Goal: Task Accomplishment & Management: Use online tool/utility

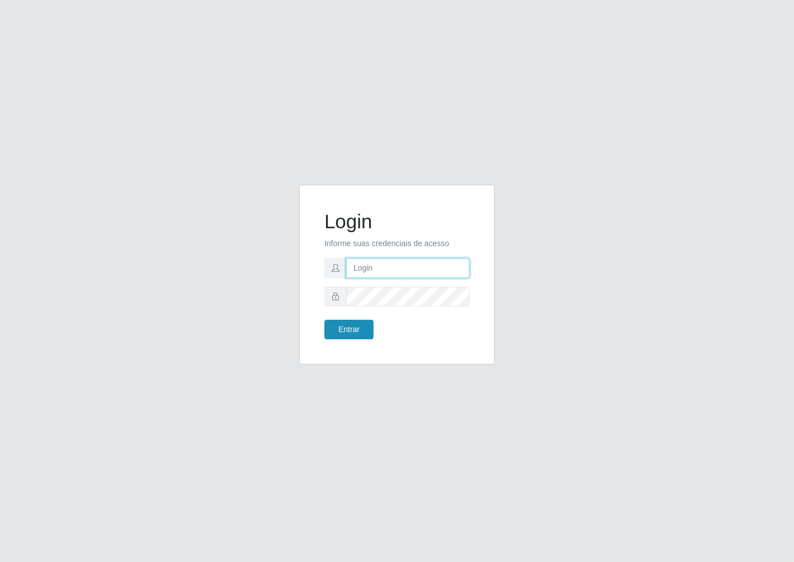
type input "janaina@iwof"
click at [337, 332] on button "Entrar" at bounding box center [348, 330] width 49 height 20
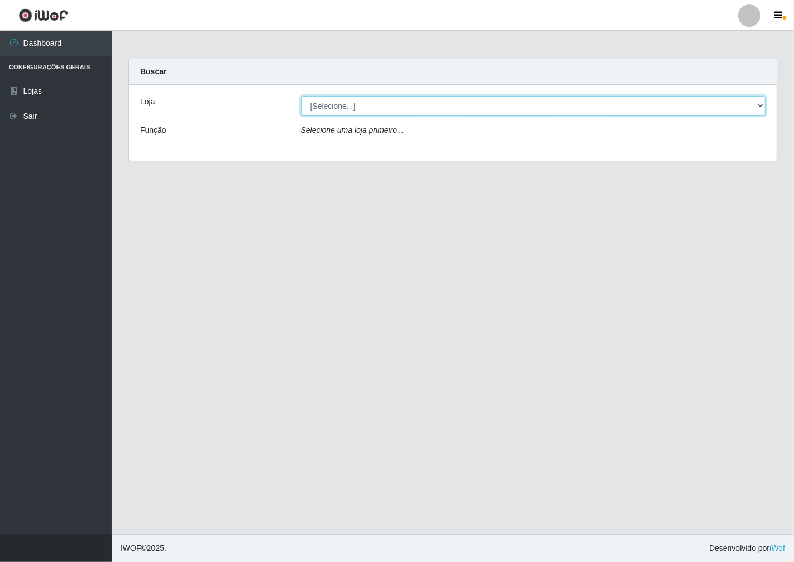
click at [763, 107] on select "[Selecione...] Minimercado Filezão" at bounding box center [533, 106] width 465 height 20
select select "204"
click at [301, 96] on select "[Selecione...] Minimercado Filezão" at bounding box center [533, 106] width 465 height 20
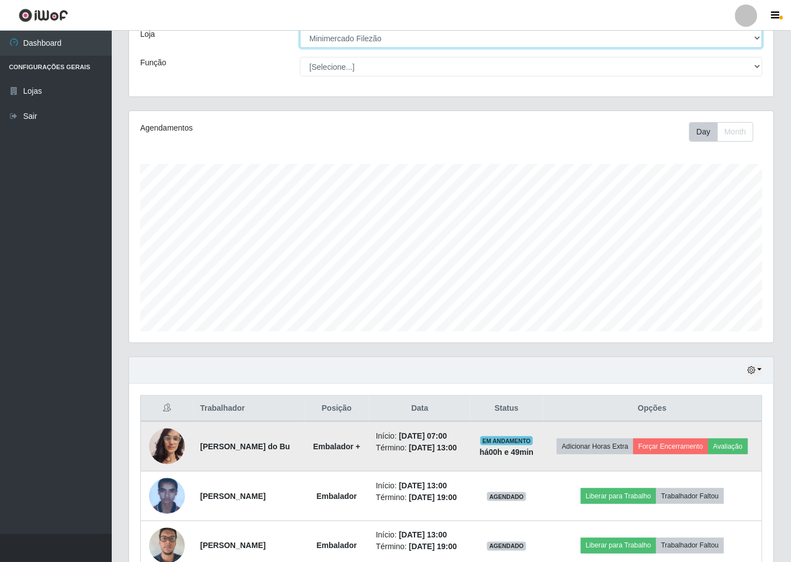
scroll to position [154, 0]
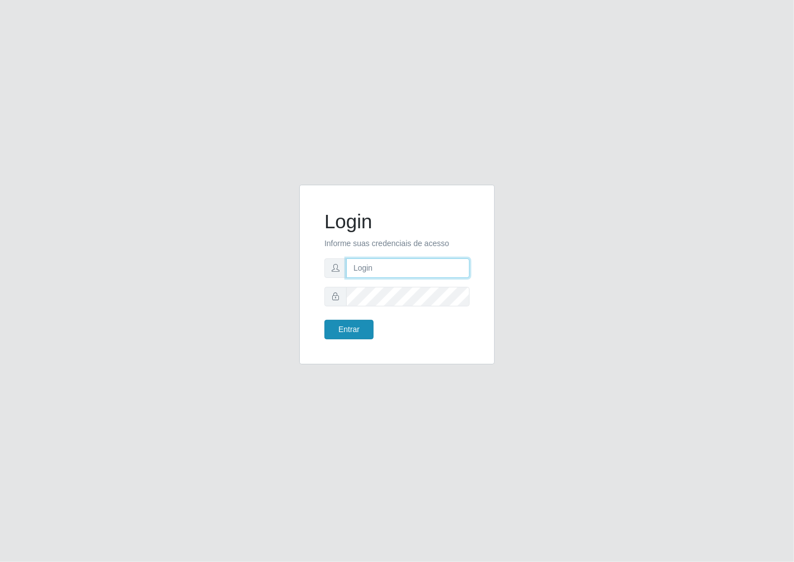
type input "janaina@iwof"
click at [347, 337] on button "Entrar" at bounding box center [348, 330] width 49 height 20
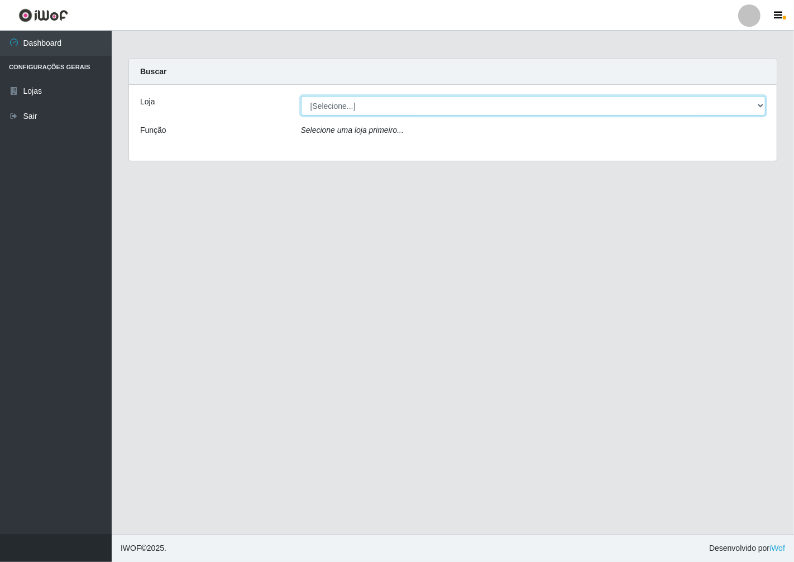
click at [759, 103] on select "[Selecione...] Minimercado Filezão" at bounding box center [533, 106] width 465 height 20
select select "204"
click at [301, 96] on select "[Selecione...] Minimercado Filezão" at bounding box center [533, 106] width 465 height 20
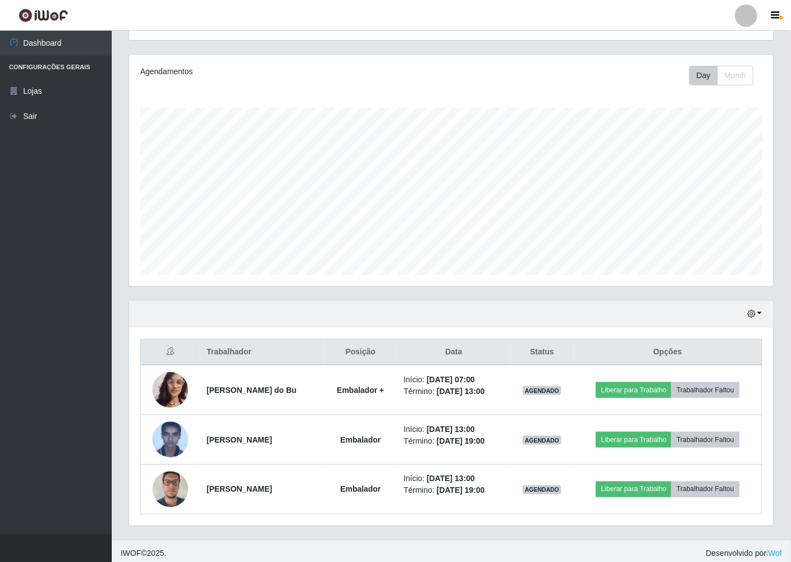
scroll to position [130, 0]
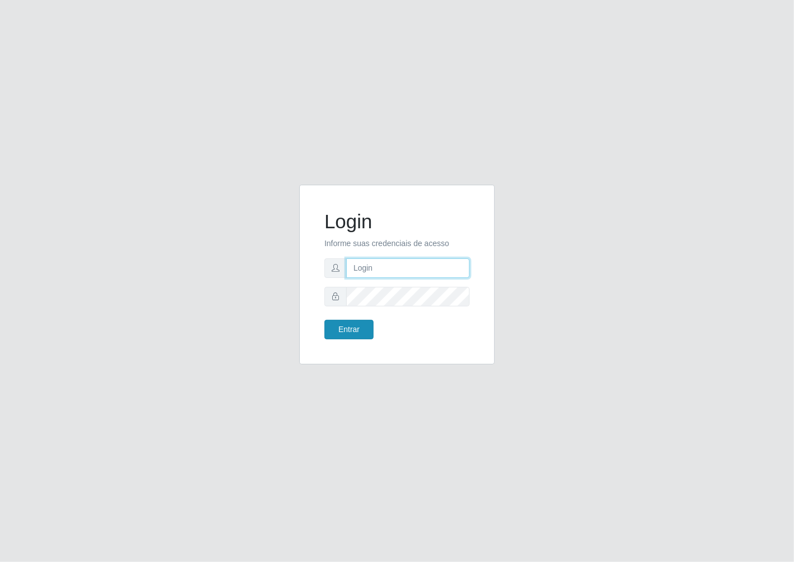
type input "janaina@iwof"
click at [361, 331] on button "Entrar" at bounding box center [348, 330] width 49 height 20
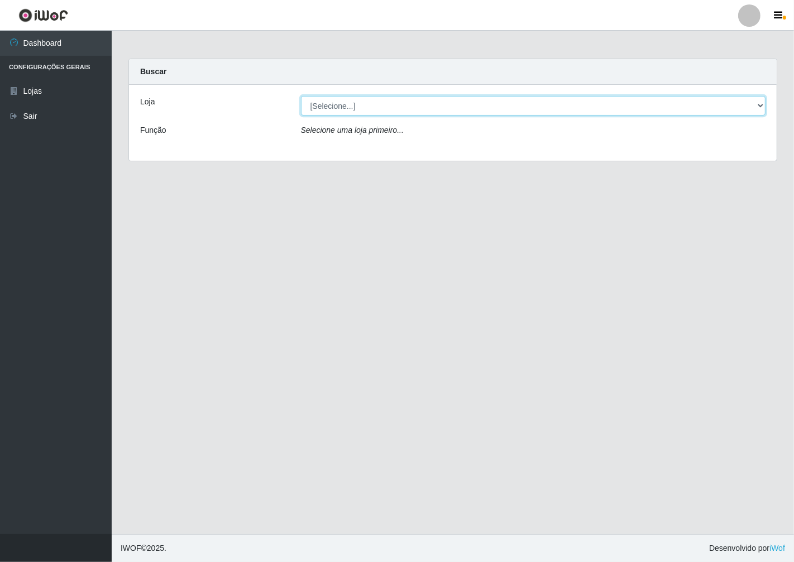
click at [758, 103] on select "[Selecione...] Minimercado Filezão" at bounding box center [533, 106] width 465 height 20
select select "204"
click at [301, 96] on select "[Selecione...] Minimercado Filezão" at bounding box center [533, 106] width 465 height 20
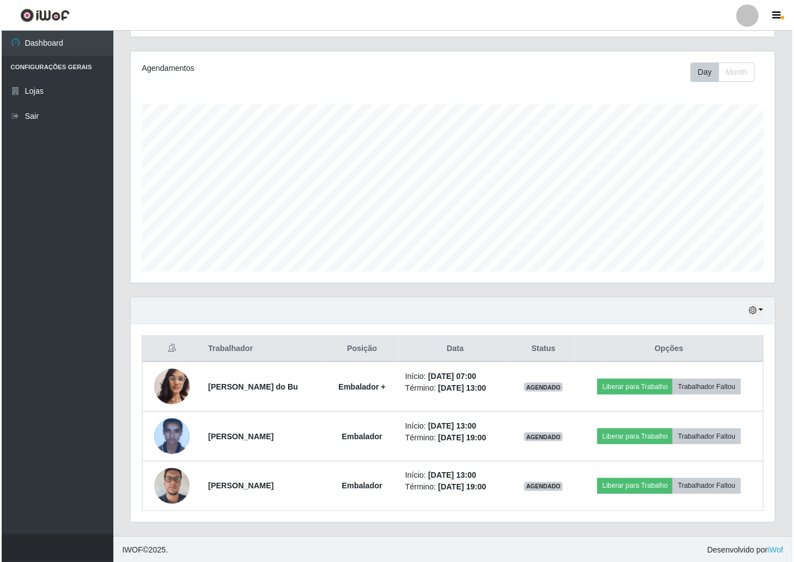
scroll to position [130, 0]
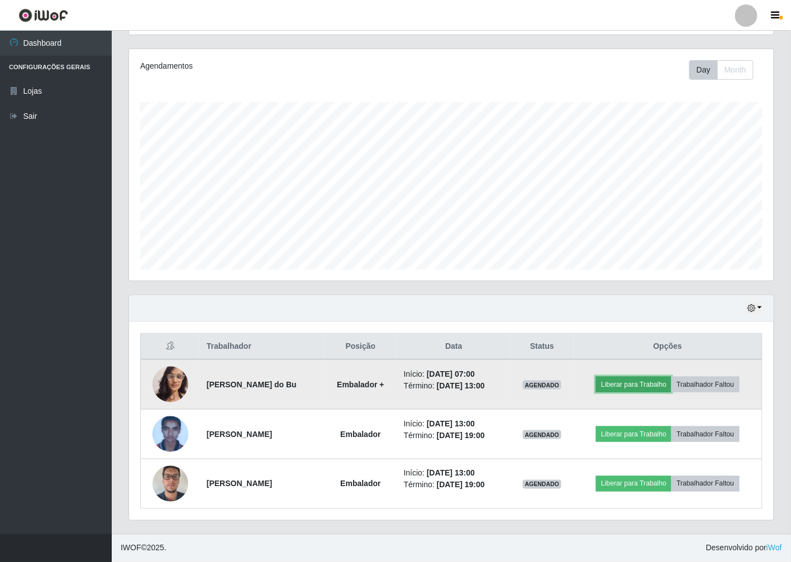
click at [613, 388] on button "Liberar para Trabalho" at bounding box center [633, 385] width 75 height 16
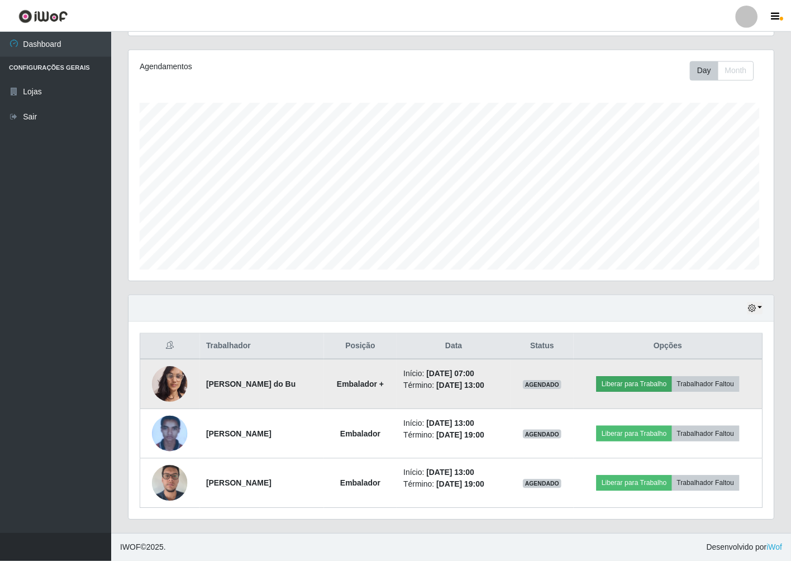
scroll to position [231, 638]
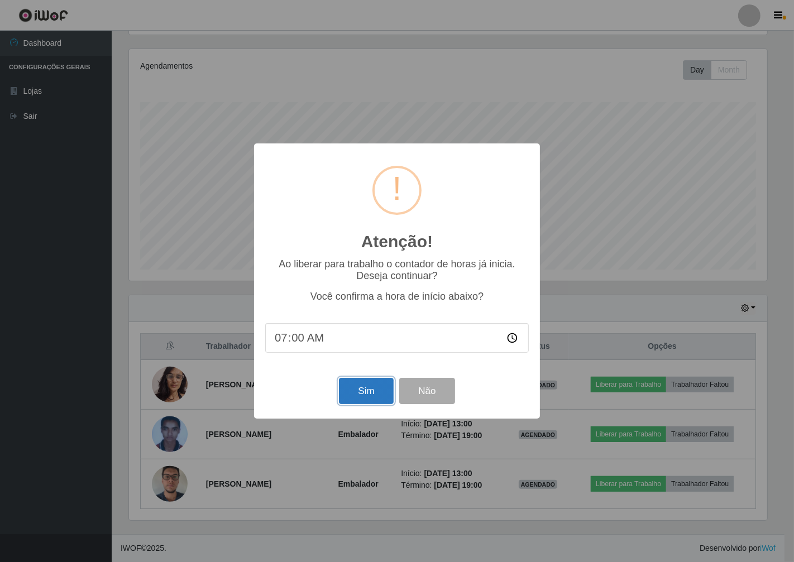
click at [364, 400] on button "Sim" at bounding box center [366, 391] width 54 height 26
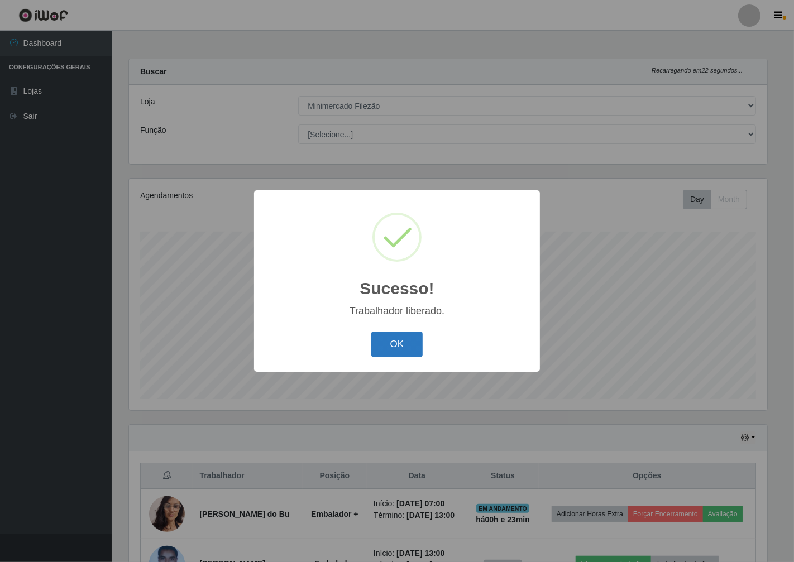
click at [414, 348] on button "OK" at bounding box center [397, 345] width 52 height 26
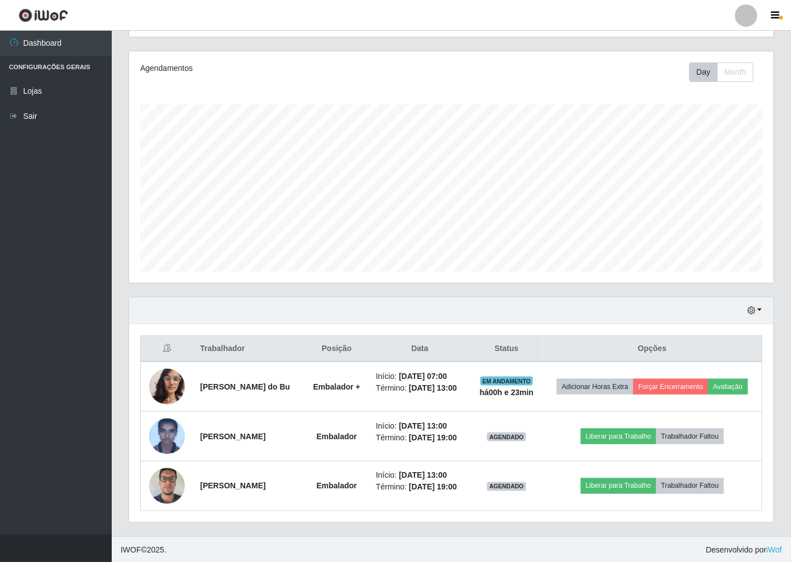
scroll to position [154, 0]
